Goal: Task Accomplishment & Management: Complete application form

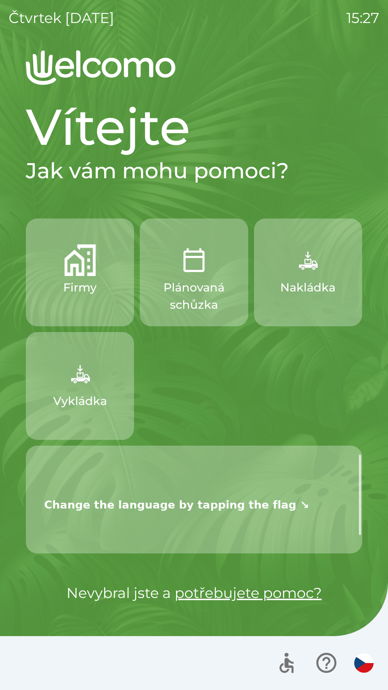
click at [356, 654] on button "button" at bounding box center [363, 662] width 25 height 25
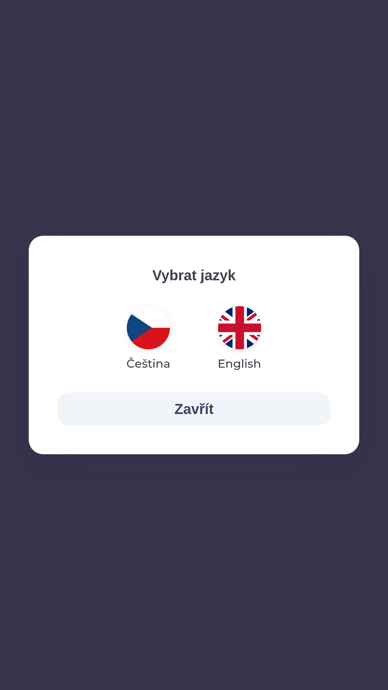
click at [242, 339] on img "button" at bounding box center [239, 327] width 43 height 43
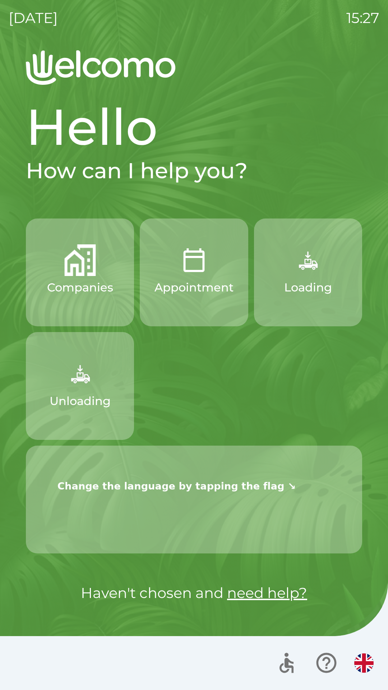
click at [99, 374] on button "Unloading" at bounding box center [80, 386] width 108 height 108
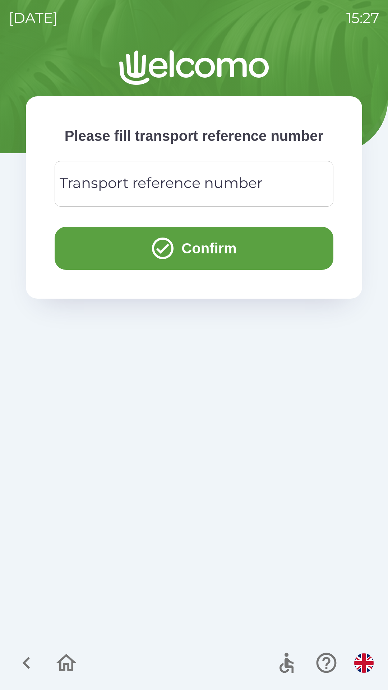
click at [166, 261] on icon "submit" at bounding box center [163, 248] width 26 height 26
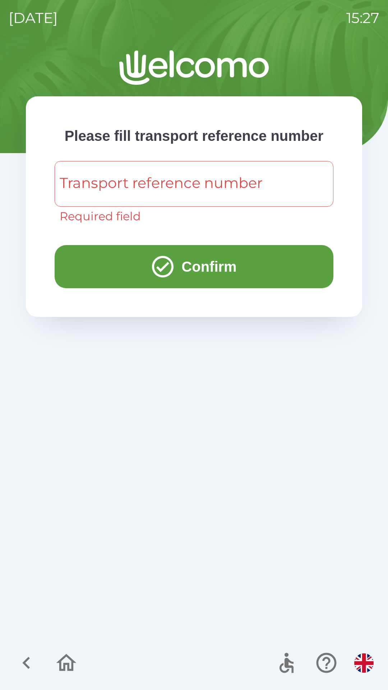
click at [110, 212] on div "Transport reference number Transport reference number Required field" at bounding box center [194, 193] width 279 height 64
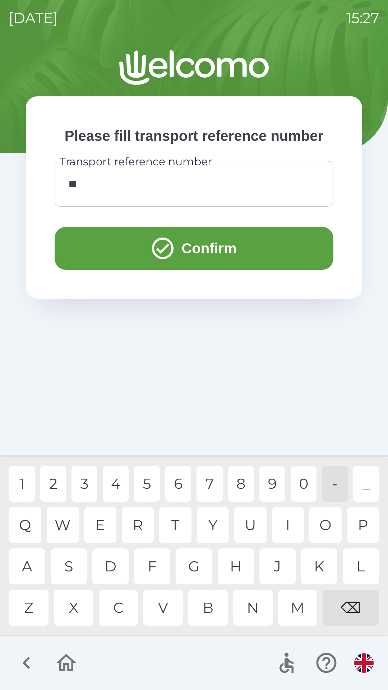
type input "***"
click at [133, 270] on button "Confirm" at bounding box center [194, 248] width 279 height 43
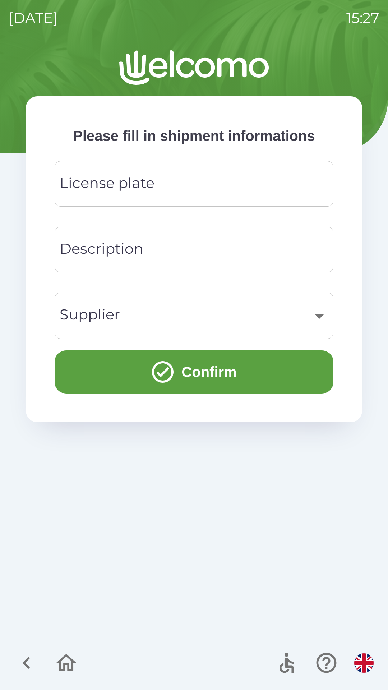
click at [93, 178] on div "License plate License plate" at bounding box center [194, 184] width 279 height 46
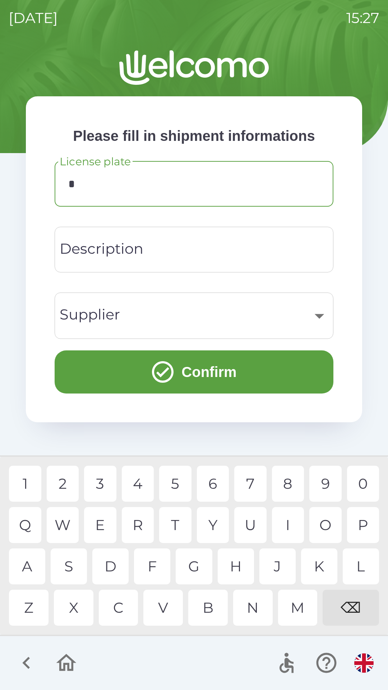
click at [109, 479] on div "3" at bounding box center [100, 483] width 32 height 36
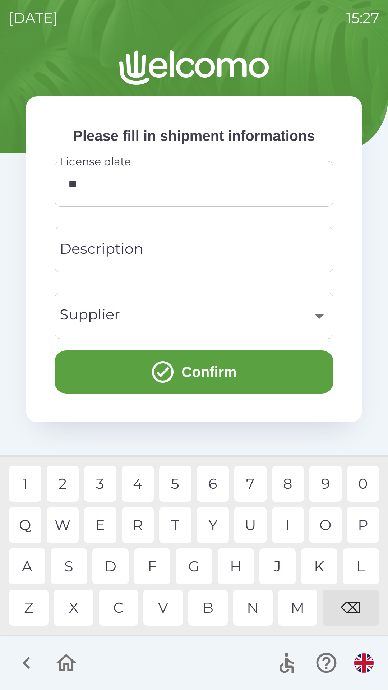
type input "***"
click at [101, 241] on div "Description Description" at bounding box center [194, 250] width 279 height 46
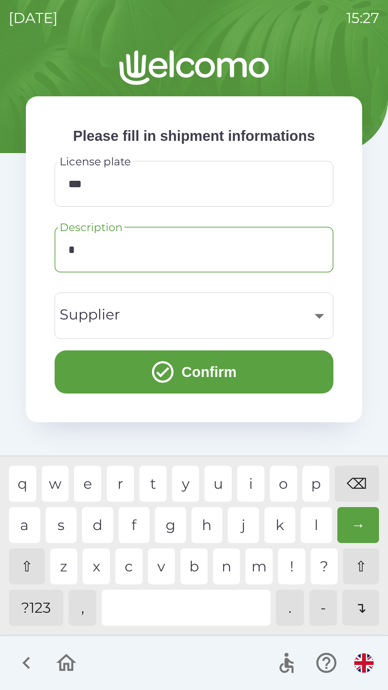
click at [100, 508] on div "d" at bounding box center [97, 525] width 31 height 36
type input "**"
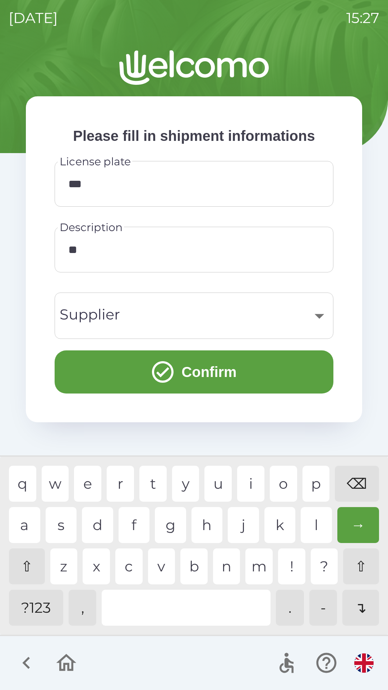
click at [102, 519] on div "d" at bounding box center [97, 525] width 31 height 36
click at [110, 506] on div "q w e r t y u i o p ⌫ a s d f g h j k l → ⇧ z x c v b n m ! ? ⇧ ?123 , . - ↴" at bounding box center [194, 545] width 384 height 174
click at [100, 308] on div "​" at bounding box center [193, 315] width 261 height 29
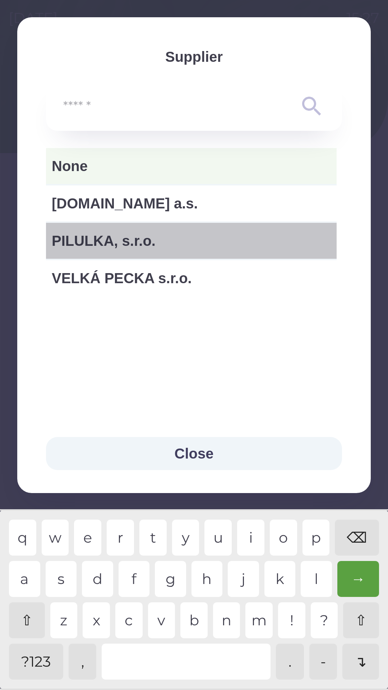
click at [85, 233] on span "PILULKA, s.r.o." at bounding box center [191, 241] width 279 height 22
type input "***"
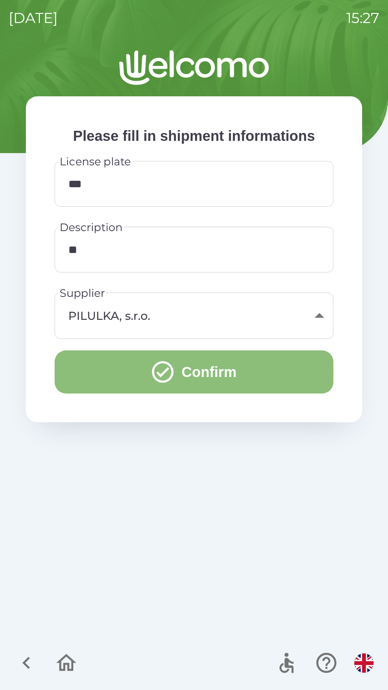
click at [160, 367] on icon "submit" at bounding box center [163, 372] width 26 height 26
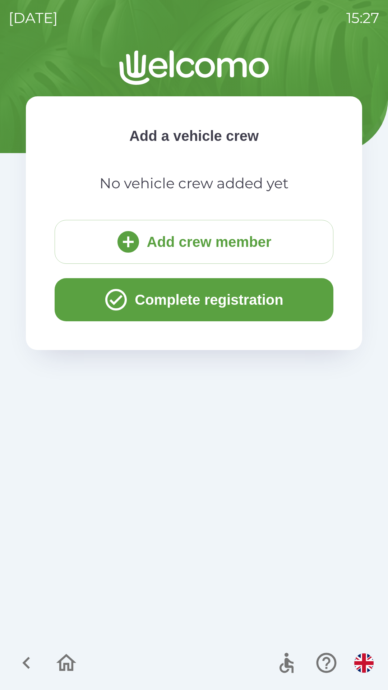
click at [132, 302] on button "Complete registration" at bounding box center [194, 299] width 279 height 43
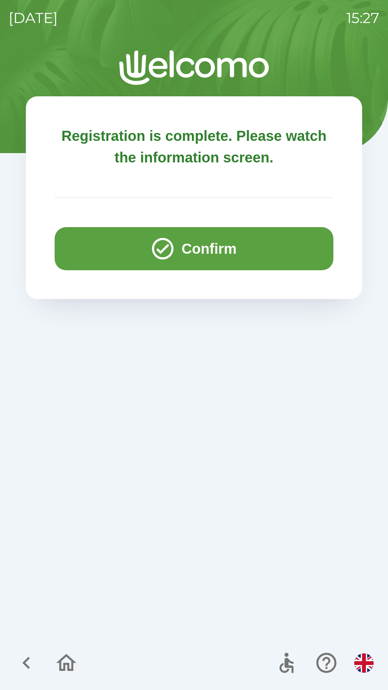
click at [309, 244] on button "Confirm" at bounding box center [194, 248] width 279 height 43
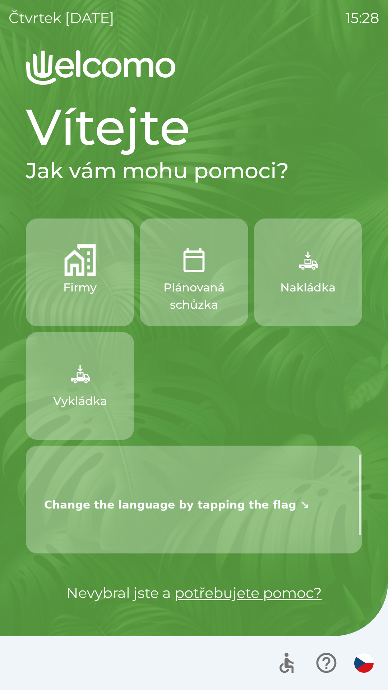
click at [88, 380] on img "button" at bounding box center [80, 374] width 32 height 32
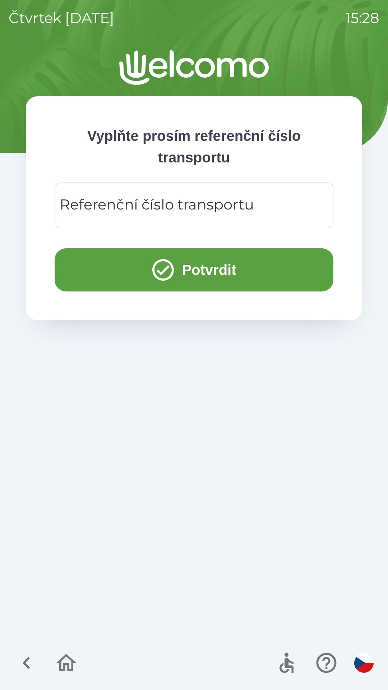
click at [166, 204] on div "Referenční číslo transportu Referenční číslo transportu" at bounding box center [194, 205] width 279 height 46
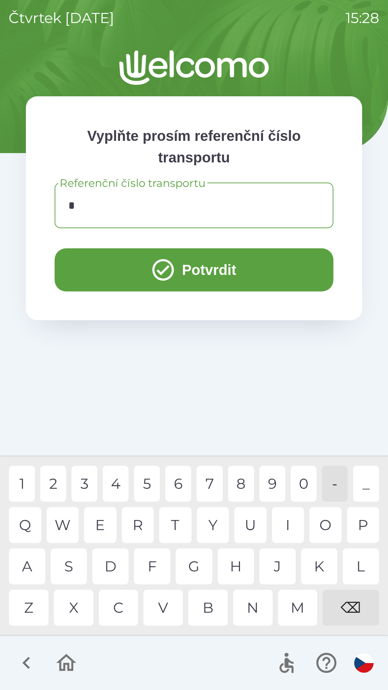
click at [211, 491] on div "7" at bounding box center [209, 483] width 26 height 36
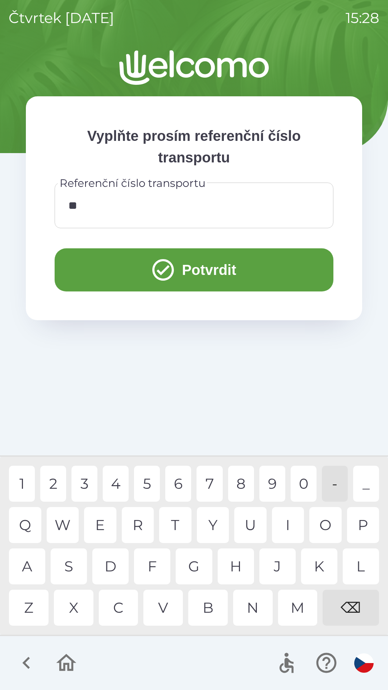
type input "***"
click at [248, 264] on button "Potvrdit" at bounding box center [194, 269] width 279 height 43
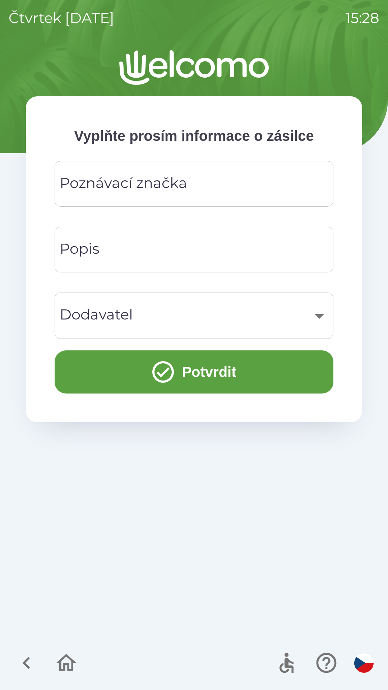
click at [248, 182] on input "Poznávací značka" at bounding box center [193, 184] width 261 height 28
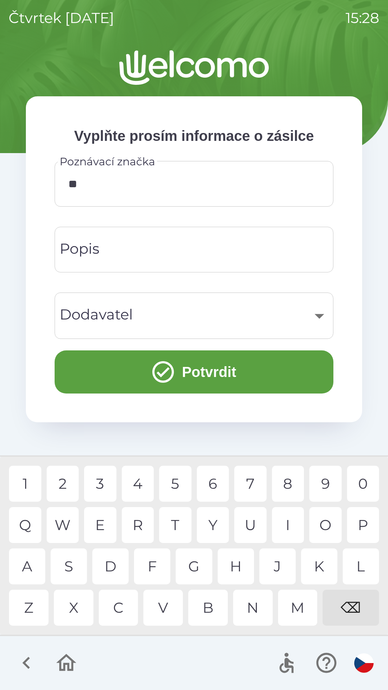
click at [34, 564] on div "A" at bounding box center [27, 566] width 36 height 36
click at [70, 481] on div "2" at bounding box center [63, 483] width 32 height 36
click at [246, 484] on div "7" at bounding box center [250, 483] width 32 height 36
type input "*******"
click at [247, 483] on div "7" at bounding box center [250, 483] width 32 height 36
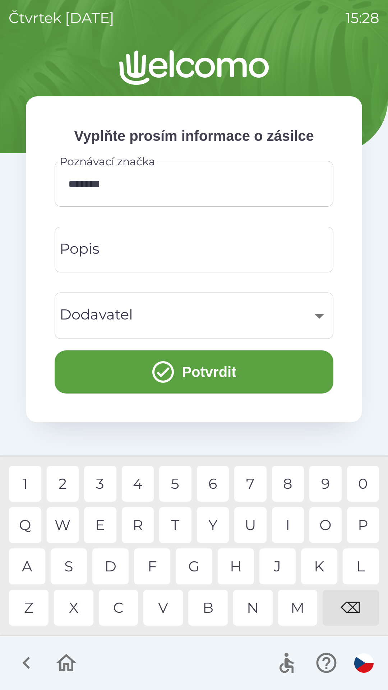
click at [173, 306] on div "​" at bounding box center [193, 315] width 261 height 29
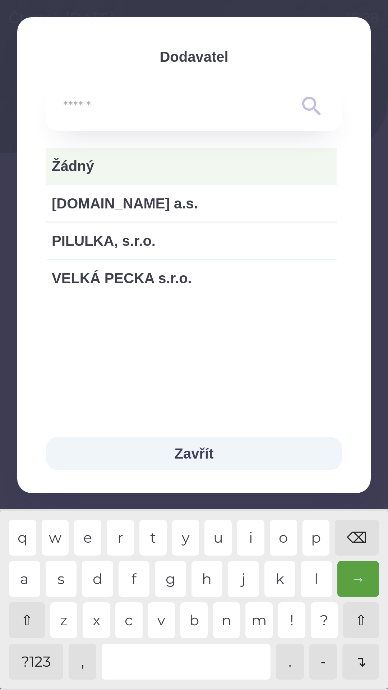
click at [122, 236] on span "PILULKA, s.r.o." at bounding box center [191, 241] width 279 height 22
type input "***"
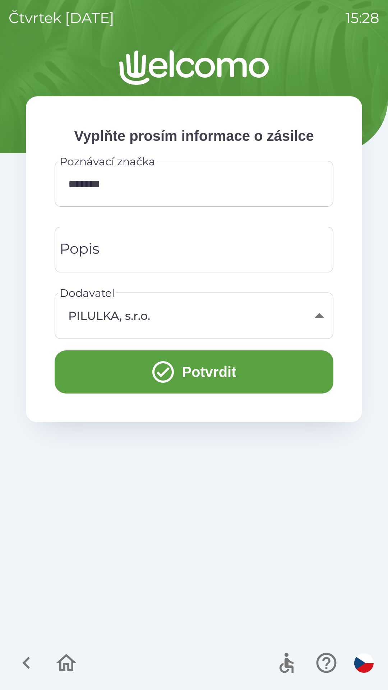
click at [182, 372] on button "Potvrdit" at bounding box center [194, 371] width 279 height 43
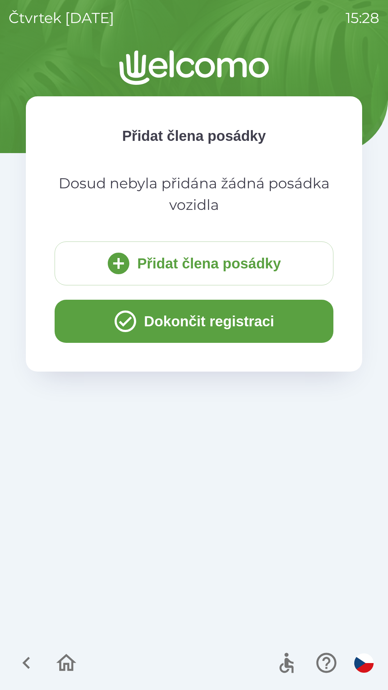
click at [239, 324] on button "Dokončit registraci" at bounding box center [194, 321] width 279 height 43
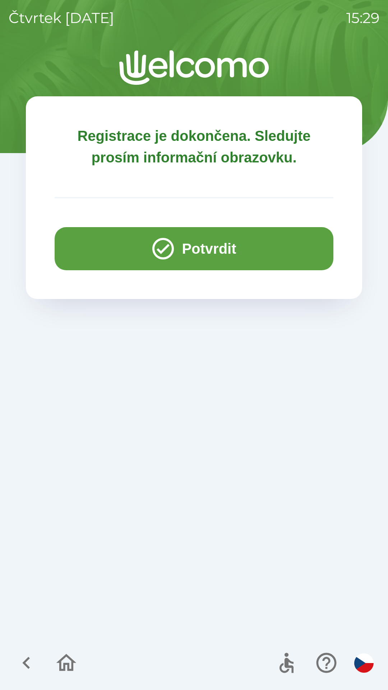
click at [277, 263] on button "Potvrdit" at bounding box center [194, 248] width 279 height 43
